Goal: Task Accomplishment & Management: Use online tool/utility

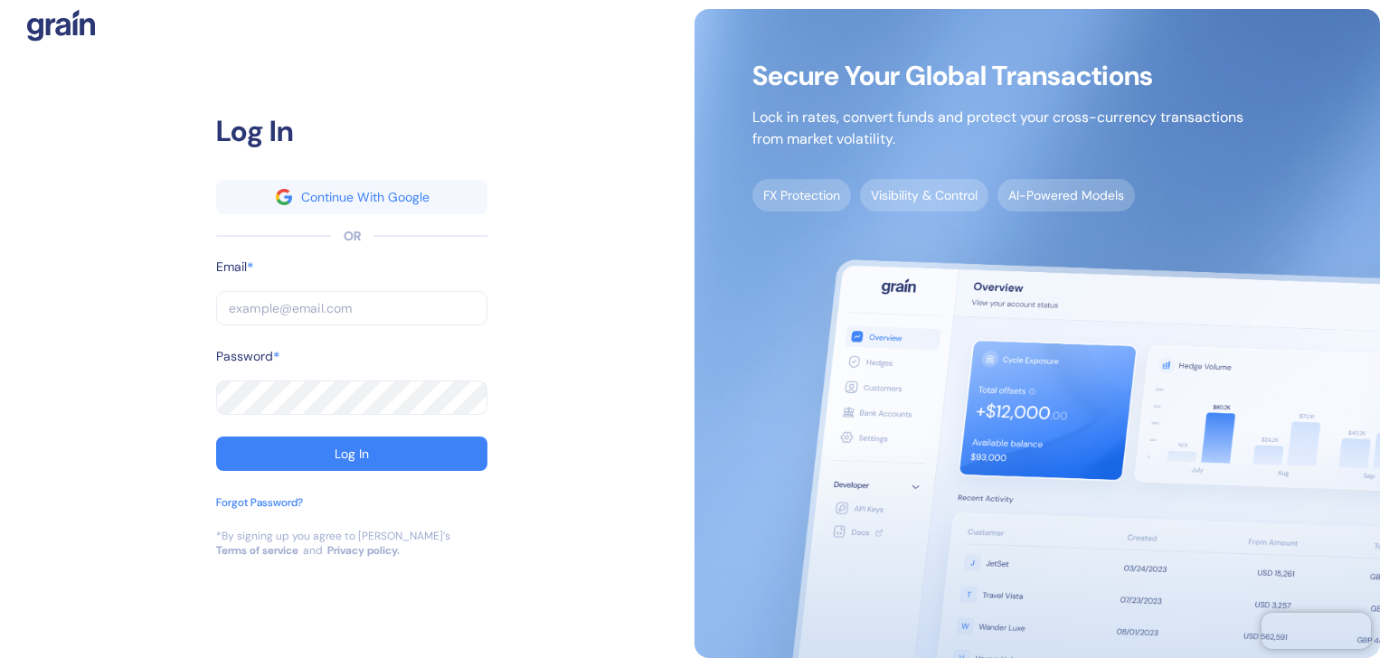
click at [243, 315] on input "text" at bounding box center [351, 308] width 271 height 34
type input "[PERSON_NAME][EMAIL_ADDRESS][DOMAIN_NAME]"
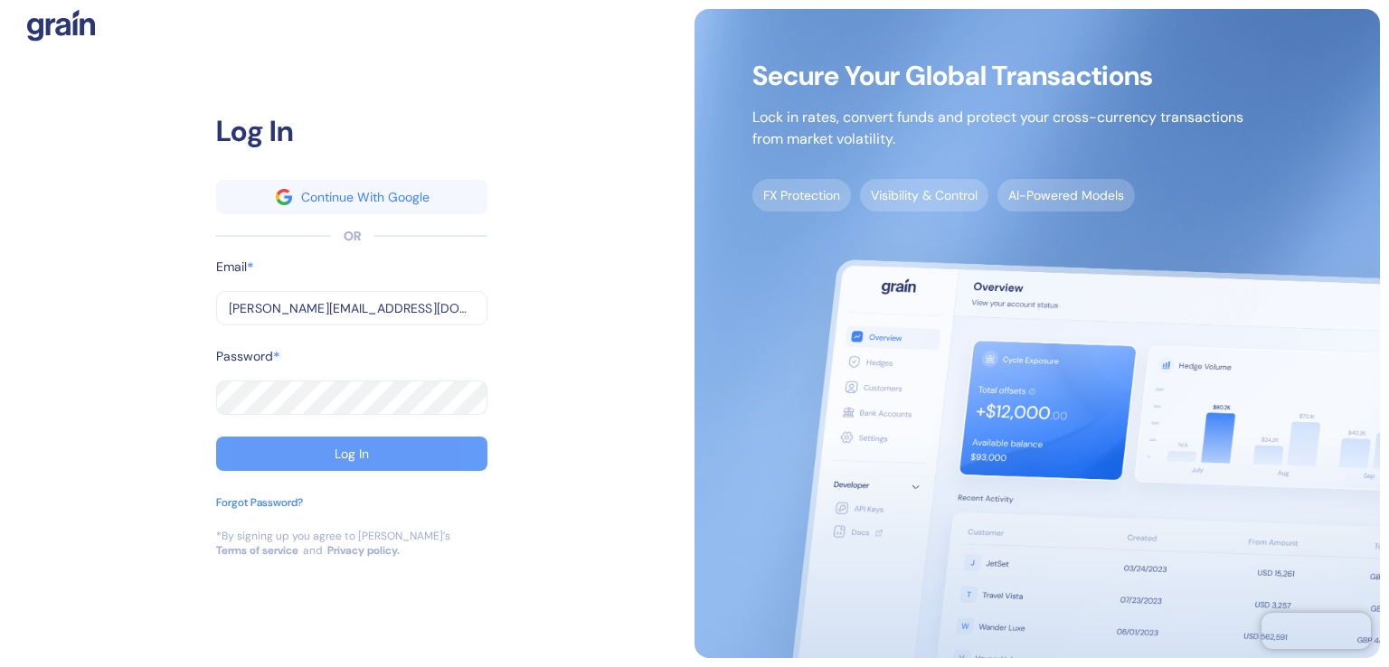
click at [344, 451] on div "Log In" at bounding box center [352, 454] width 34 height 13
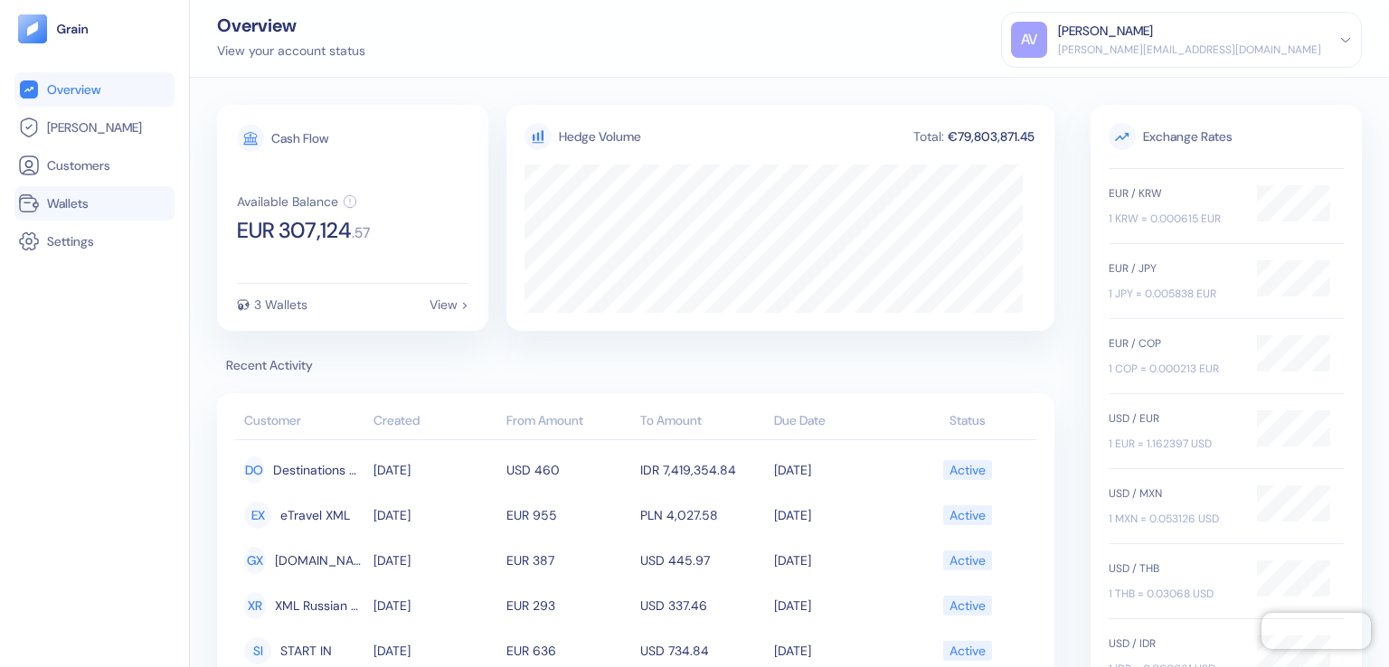
click at [90, 205] on link "Wallets" at bounding box center [94, 204] width 153 height 22
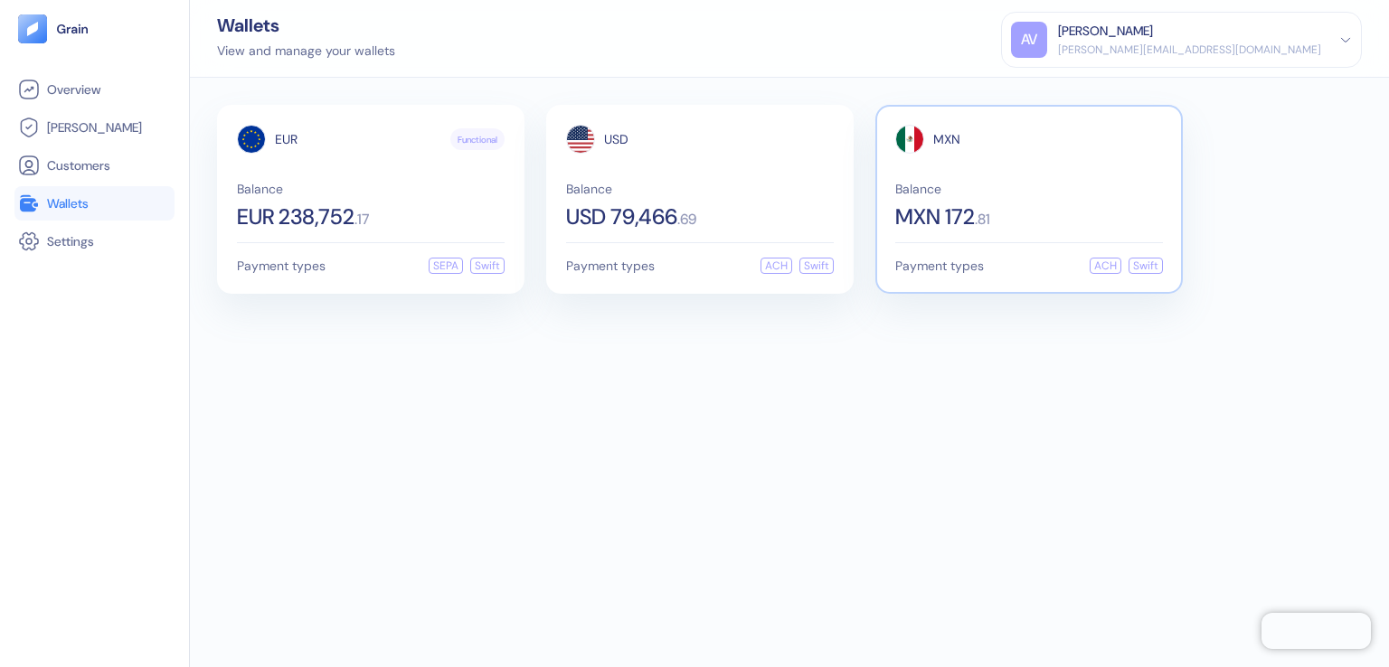
click at [939, 218] on span "MXN 172" at bounding box center [935, 217] width 80 height 22
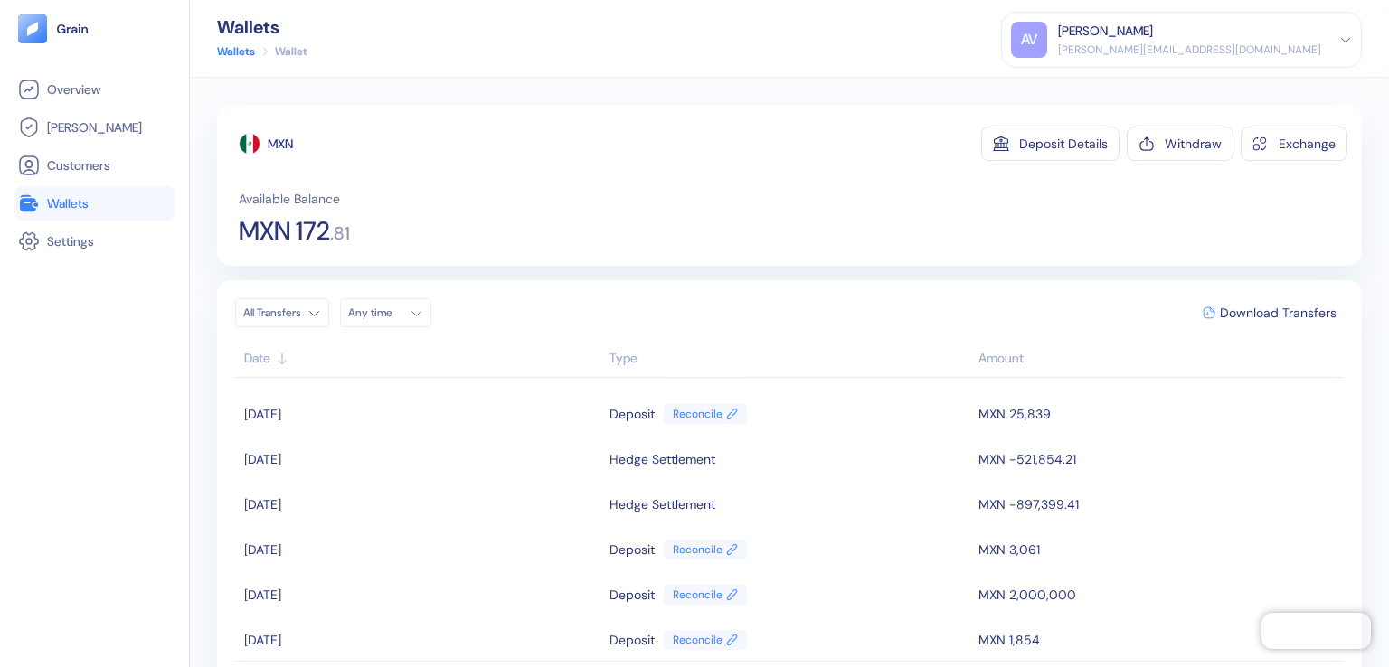
scroll to position [90, 0]
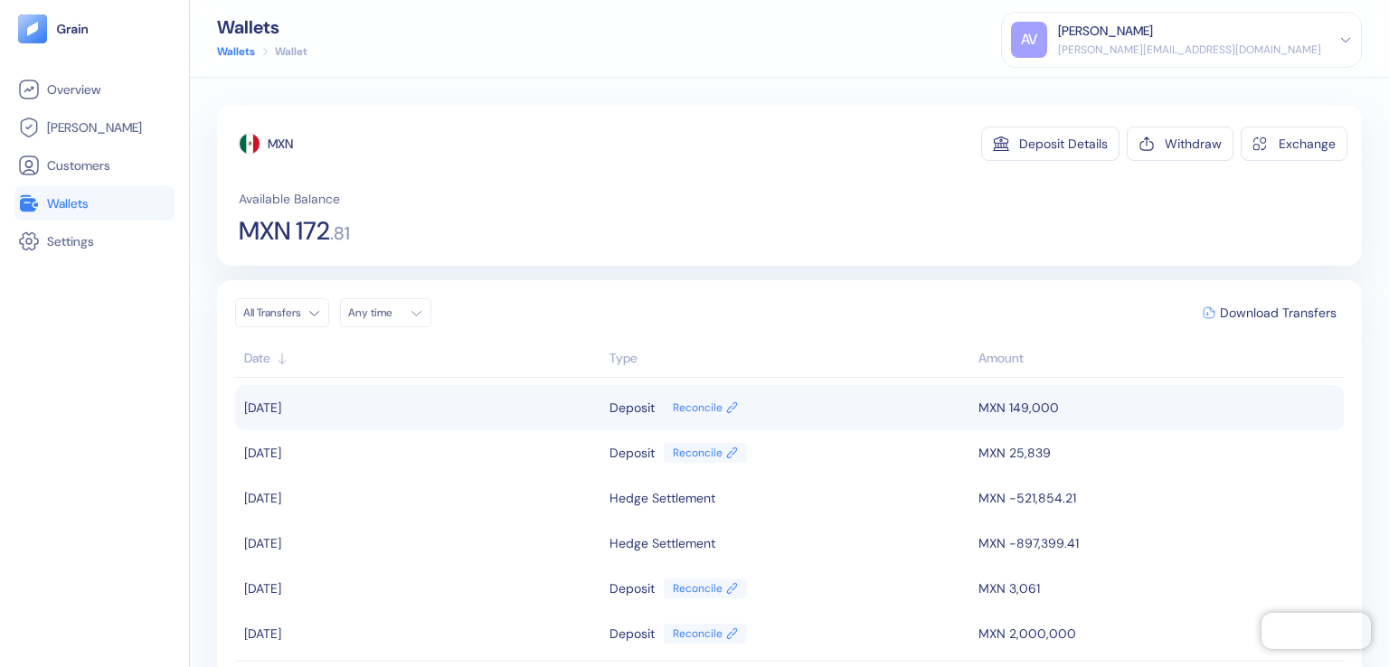
click at [981, 413] on td "MXN 149,000" at bounding box center [1159, 407] width 370 height 45
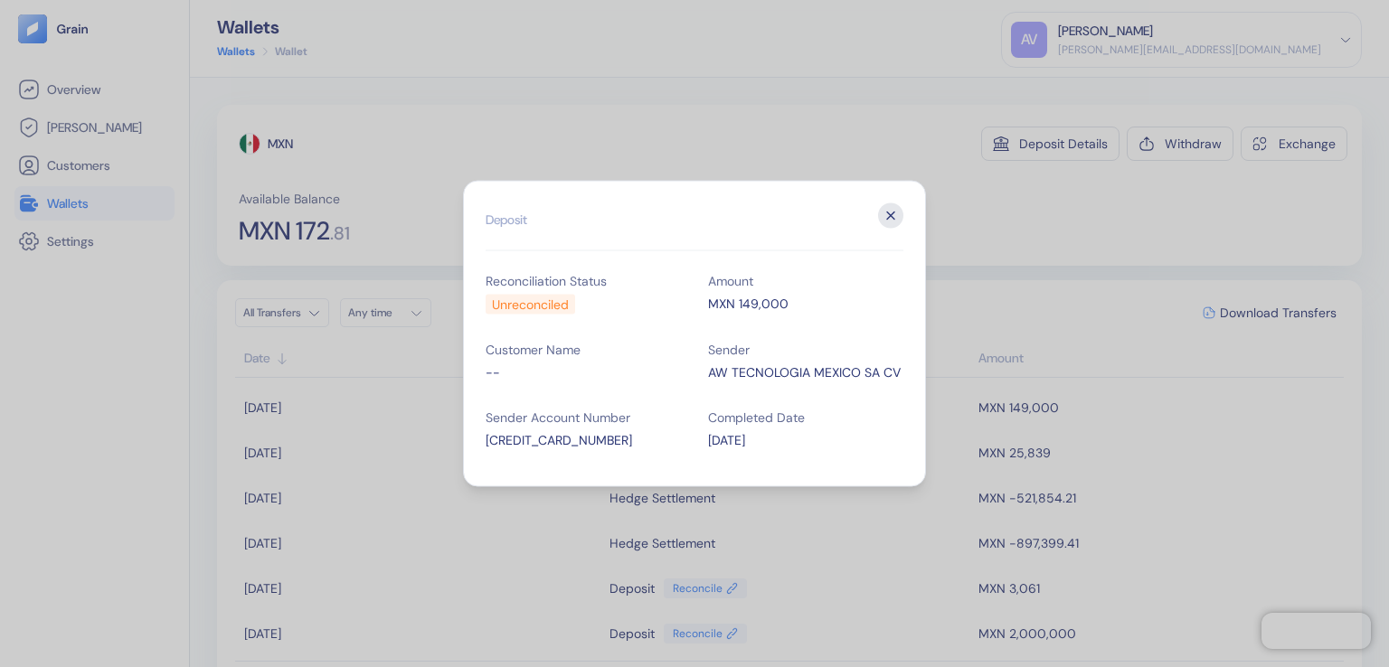
click at [882, 216] on icon "button" at bounding box center [890, 215] width 25 height 25
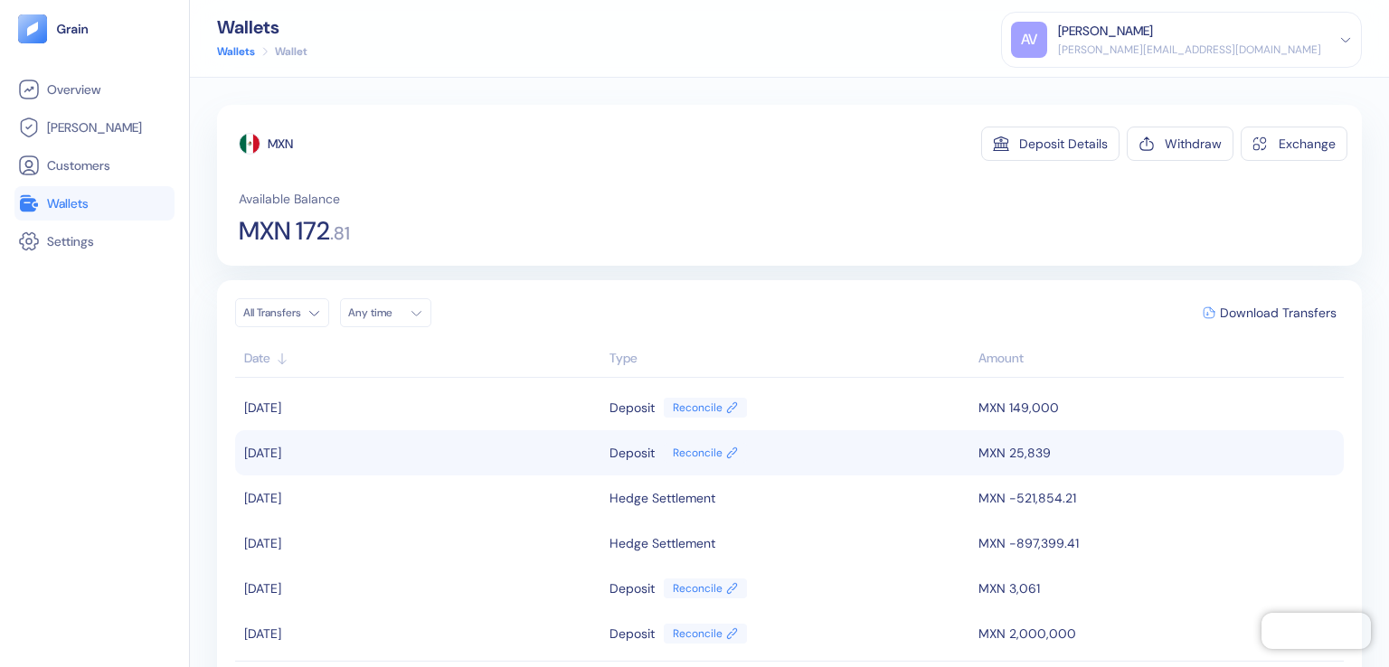
click at [696, 446] on link "Reconcile" at bounding box center [705, 453] width 83 height 20
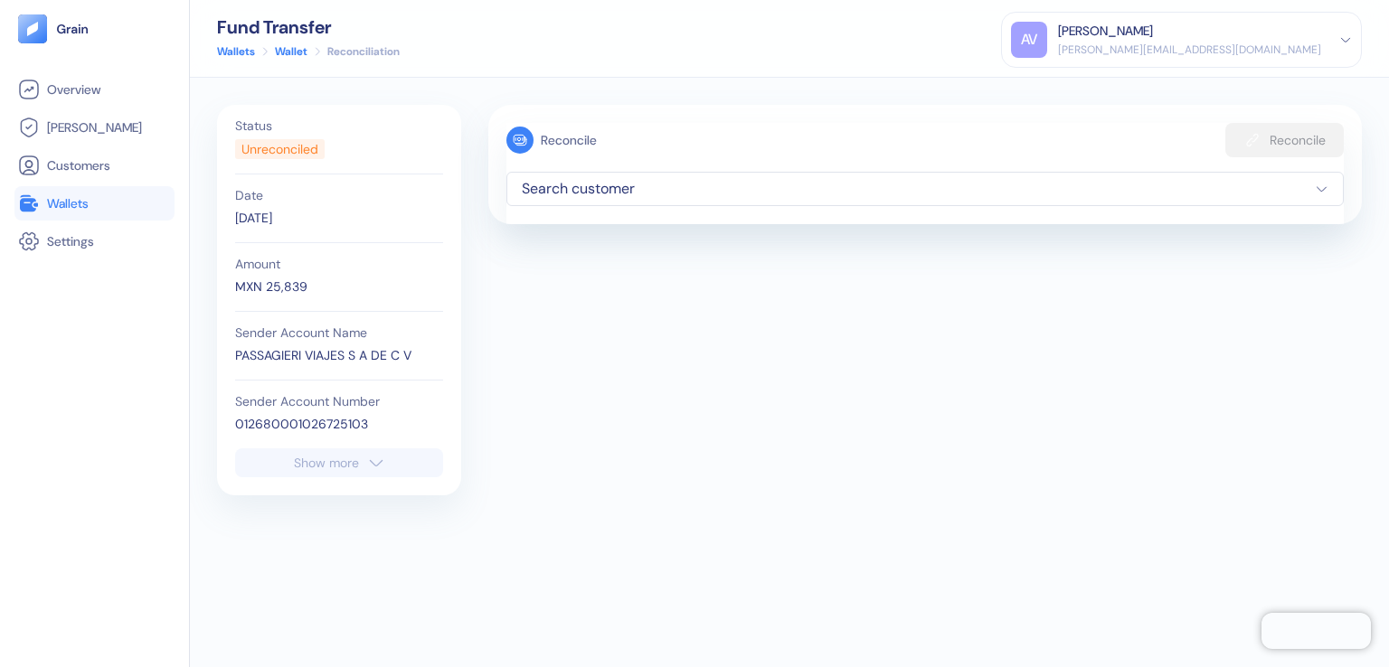
click at [354, 458] on div "Show more" at bounding box center [326, 463] width 65 height 13
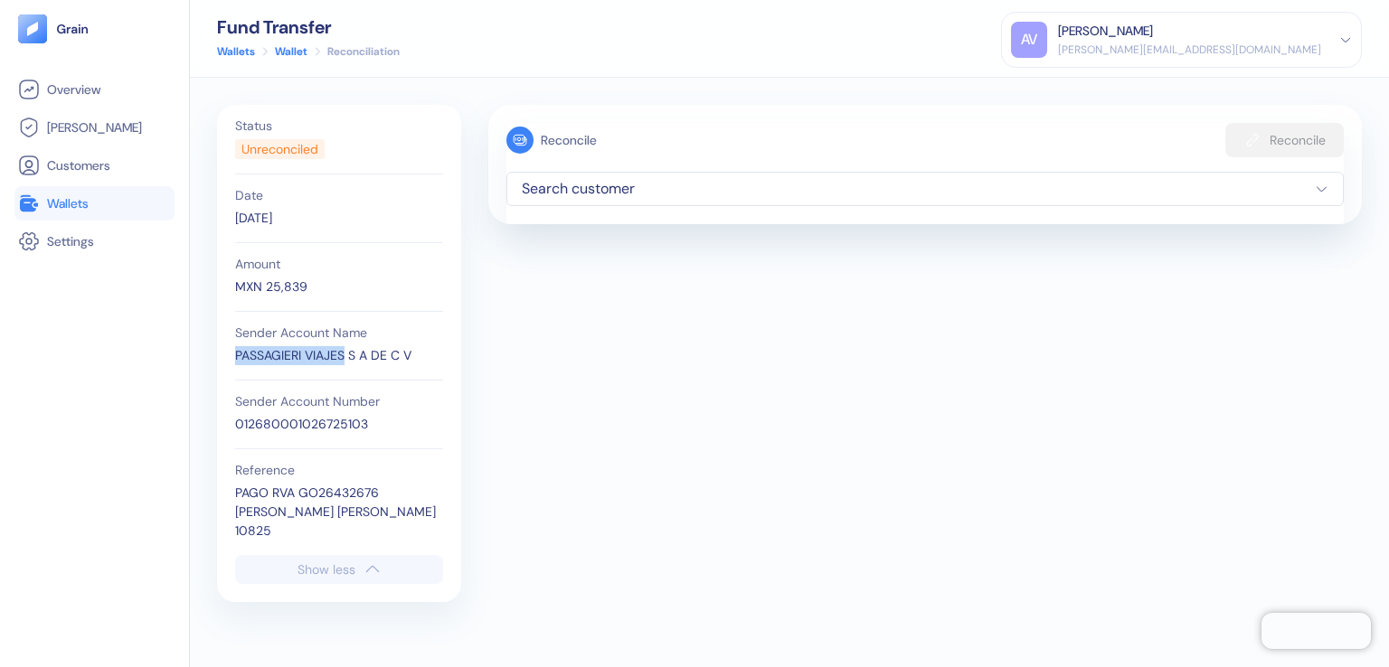
drag, startPoint x: 345, startPoint y: 350, endPoint x: 236, endPoint y: 358, distance: 109.7
click at [236, 358] on div "PASSAGIERI VIAJES S A DE C V" at bounding box center [339, 355] width 208 height 19
copy div "PASSAGIERI VIAJES"
drag, startPoint x: 297, startPoint y: 490, endPoint x: 374, endPoint y: 487, distance: 77.8
click at [374, 487] on div "PAGO RVA GO26432676 [PERSON_NAME] [PERSON_NAME] 10825" at bounding box center [339, 512] width 208 height 57
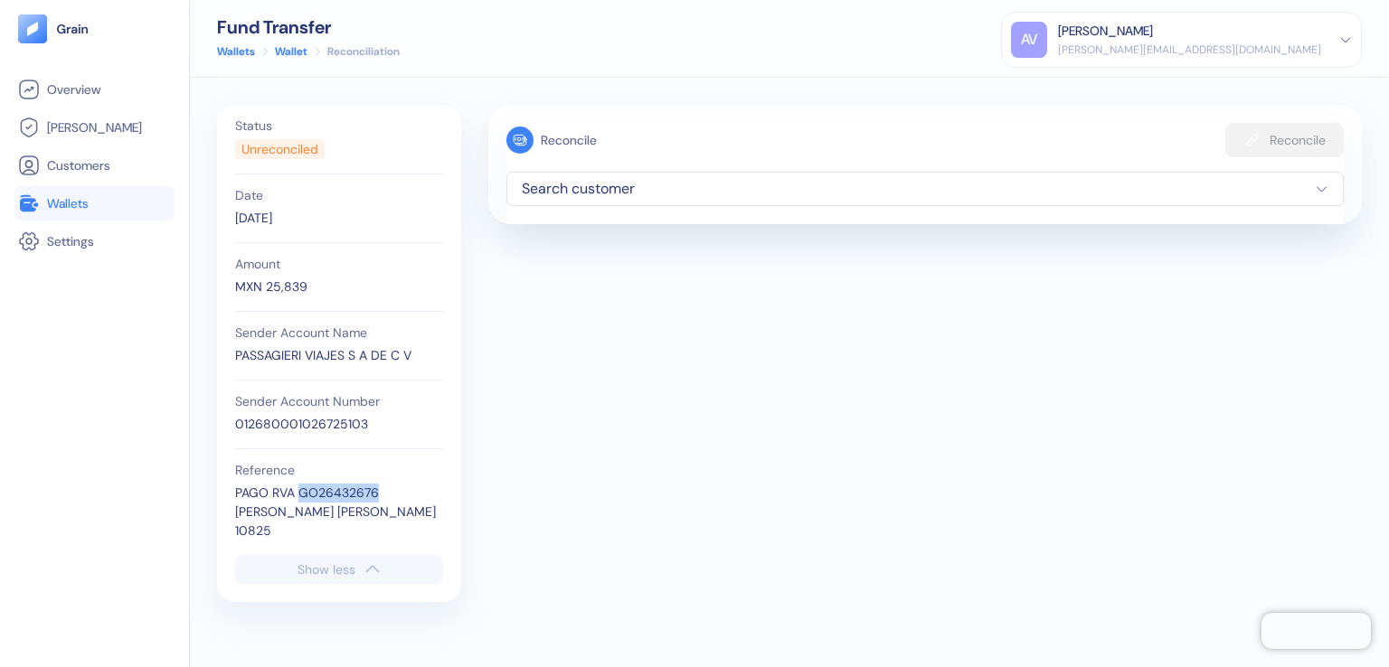
copy div "GO26432676"
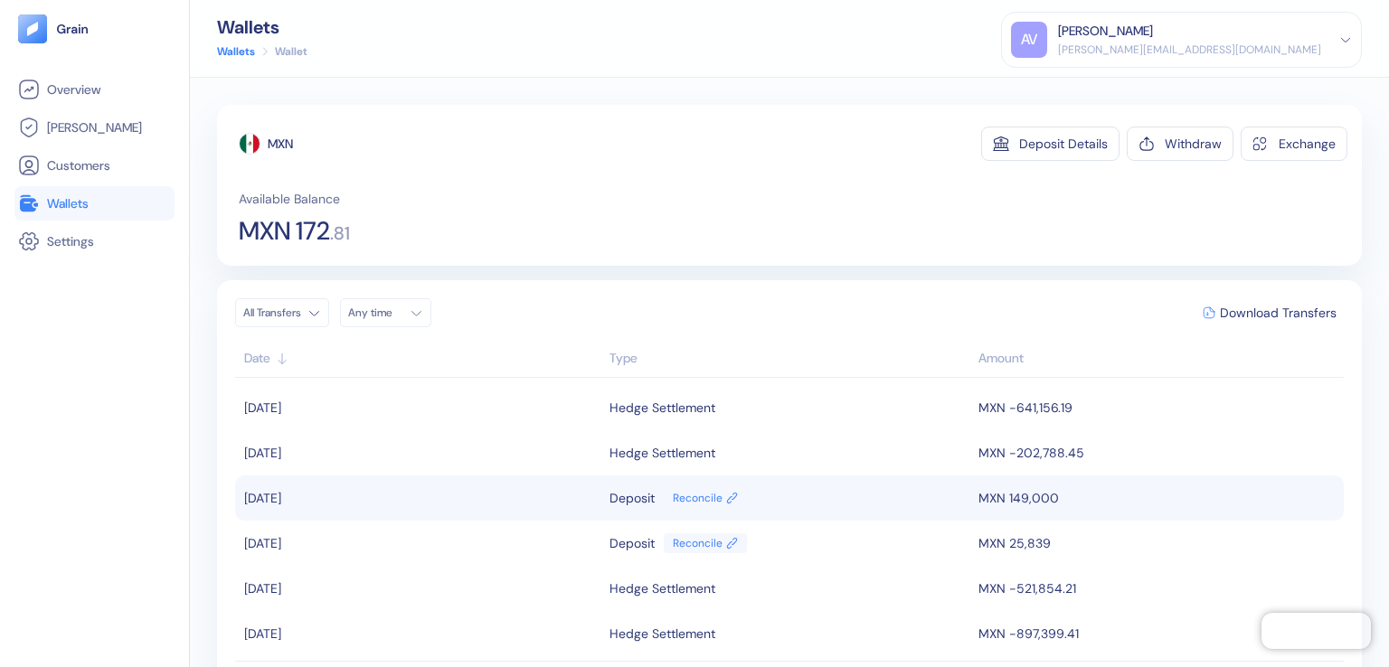
click at [991, 501] on td "MXN 149,000" at bounding box center [1159, 498] width 370 height 45
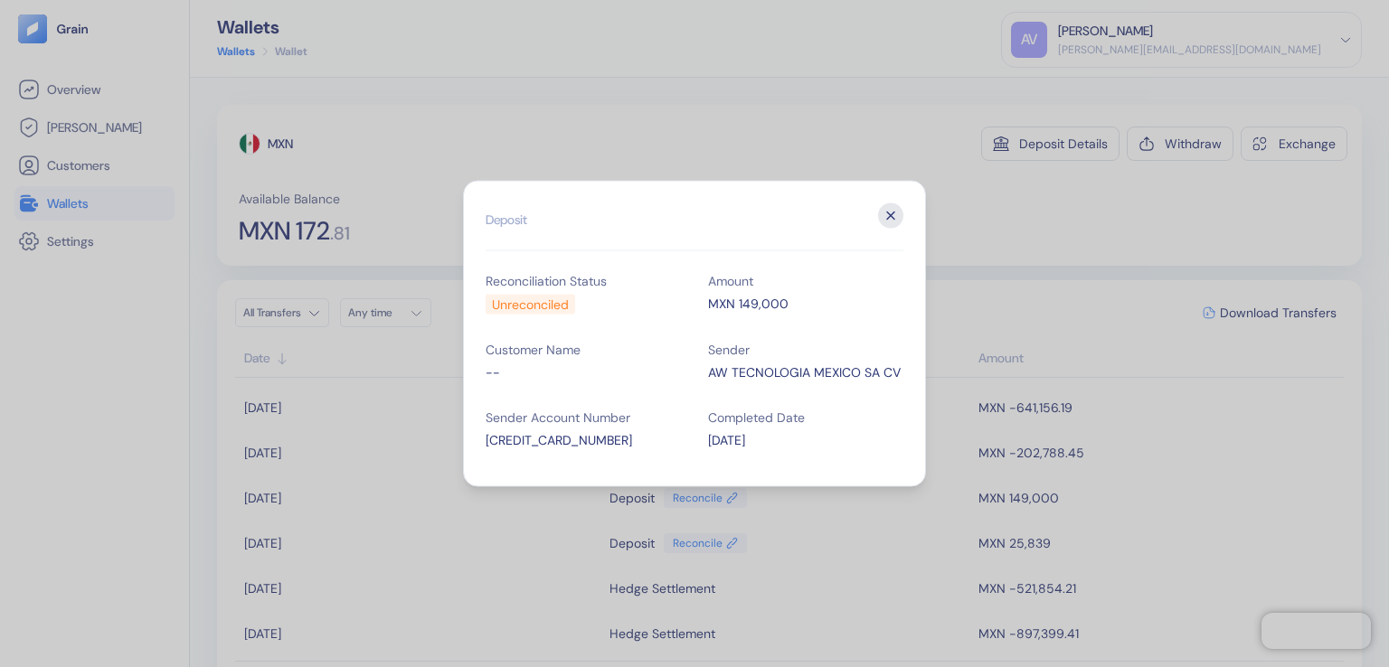
click at [897, 205] on icon "button" at bounding box center [890, 215] width 25 height 25
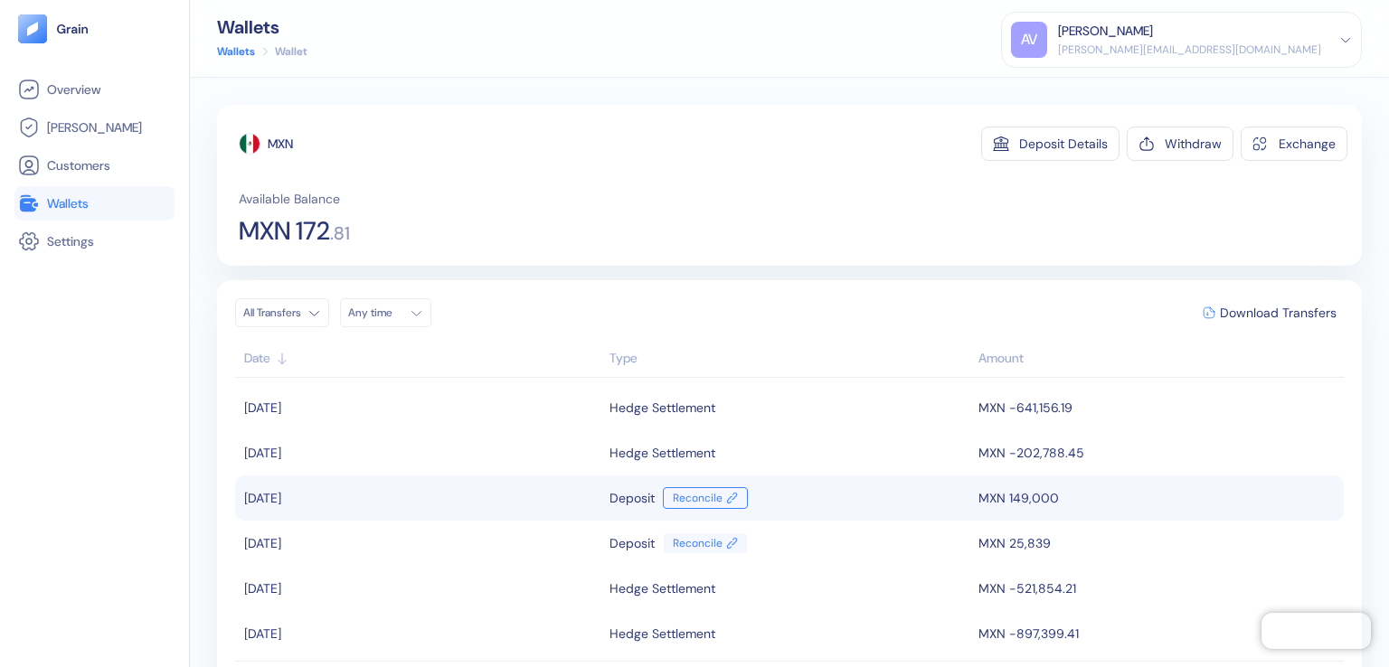
click at [688, 506] on link "Reconcile" at bounding box center [705, 498] width 85 height 22
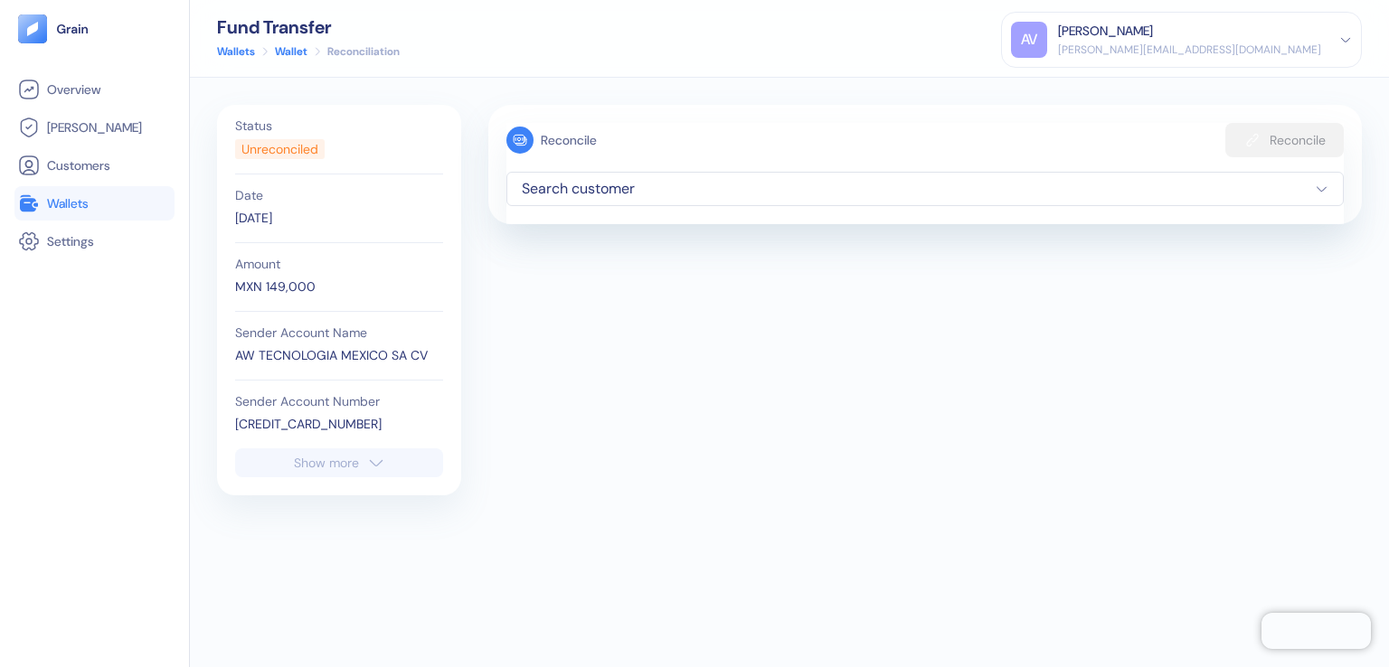
click at [375, 453] on icon "button" at bounding box center [376, 463] width 18 height 22
